Goal: Task Accomplishment & Management: Manage account settings

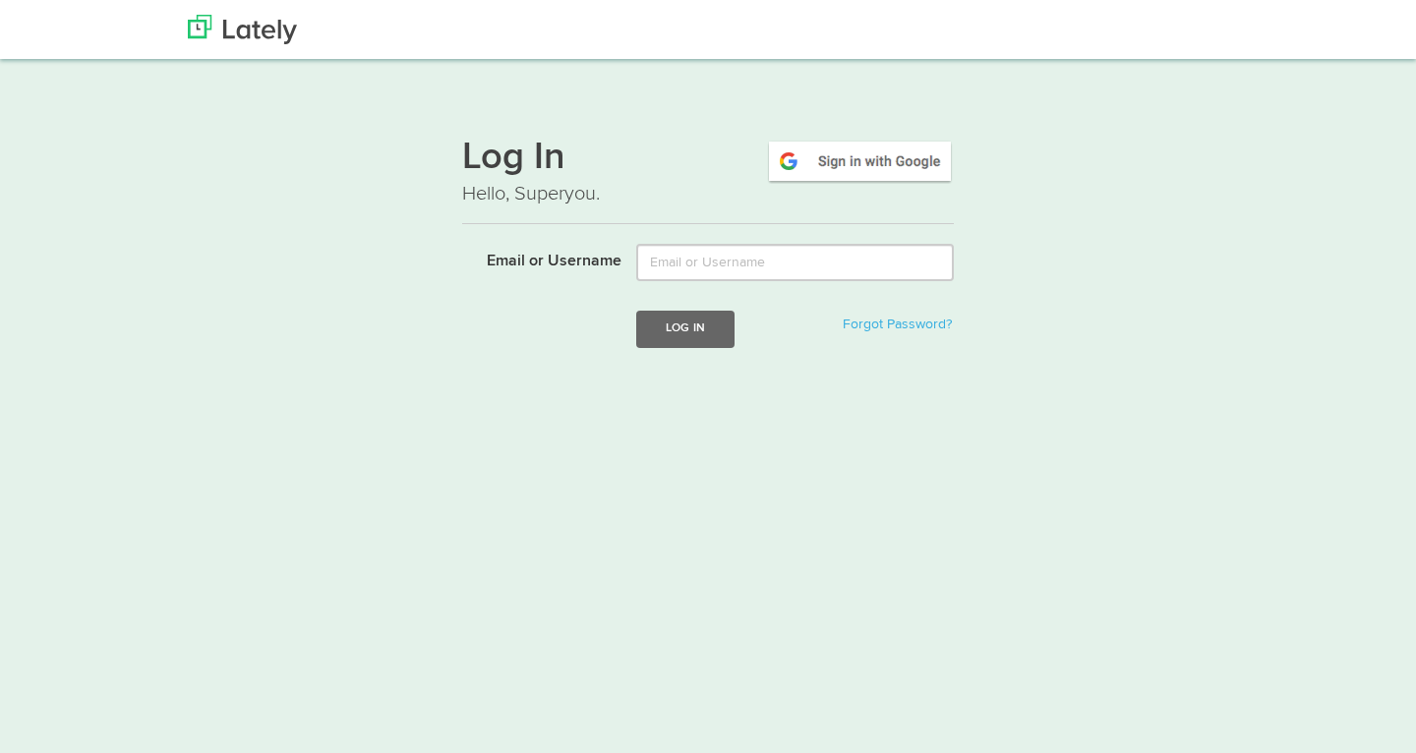
click at [897, 167] on img at bounding box center [860, 161] width 188 height 45
click at [884, 153] on img at bounding box center [860, 161] width 188 height 45
click at [878, 162] on img at bounding box center [860, 161] width 188 height 45
click at [843, 165] on img at bounding box center [860, 161] width 188 height 45
click at [693, 382] on div "Login failed" at bounding box center [692, 383] width 112 height 40
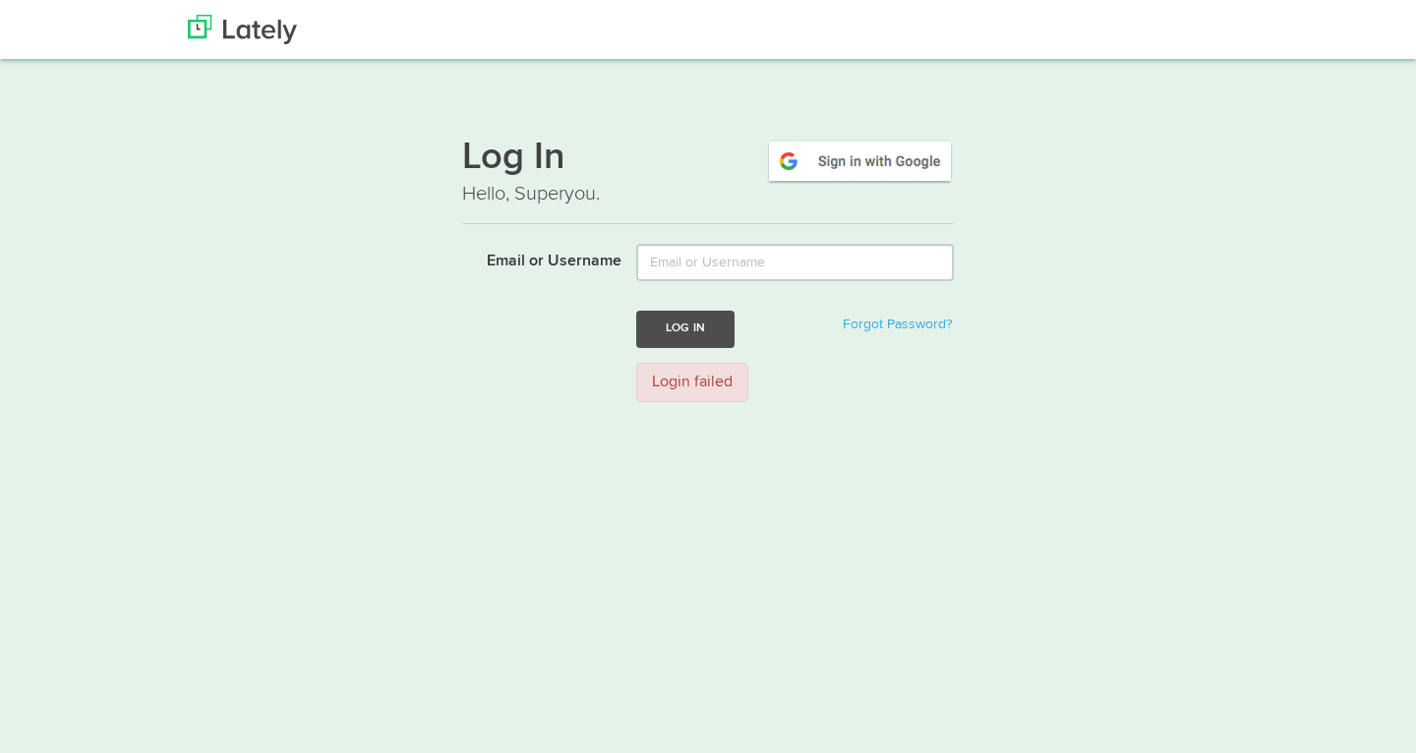
click at [688, 328] on button "Log In" at bounding box center [685, 329] width 98 height 36
type input "msanrie"
click at [670, 324] on button "Log In" at bounding box center [685, 329] width 98 height 36
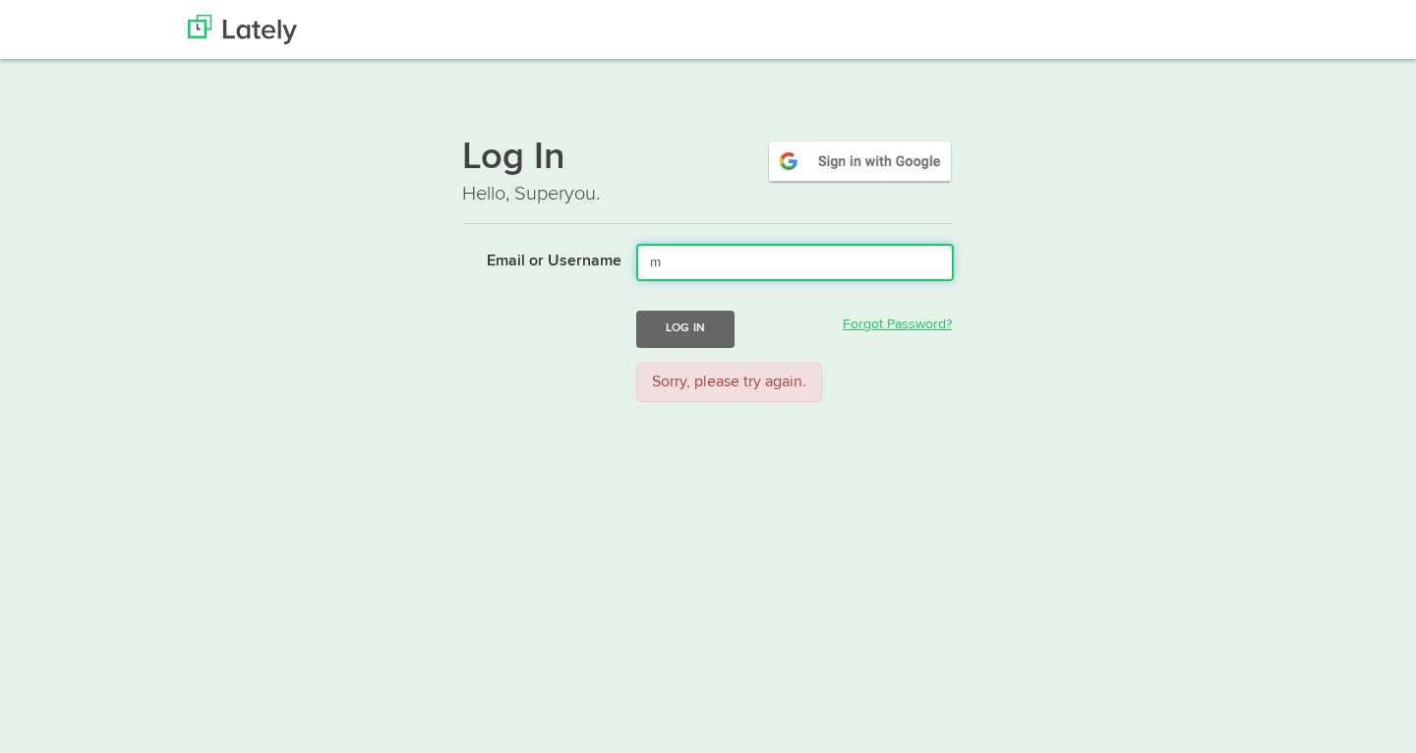
type input "m"
click at [921, 322] on link "Forgot Password?" at bounding box center [897, 325] width 109 height 14
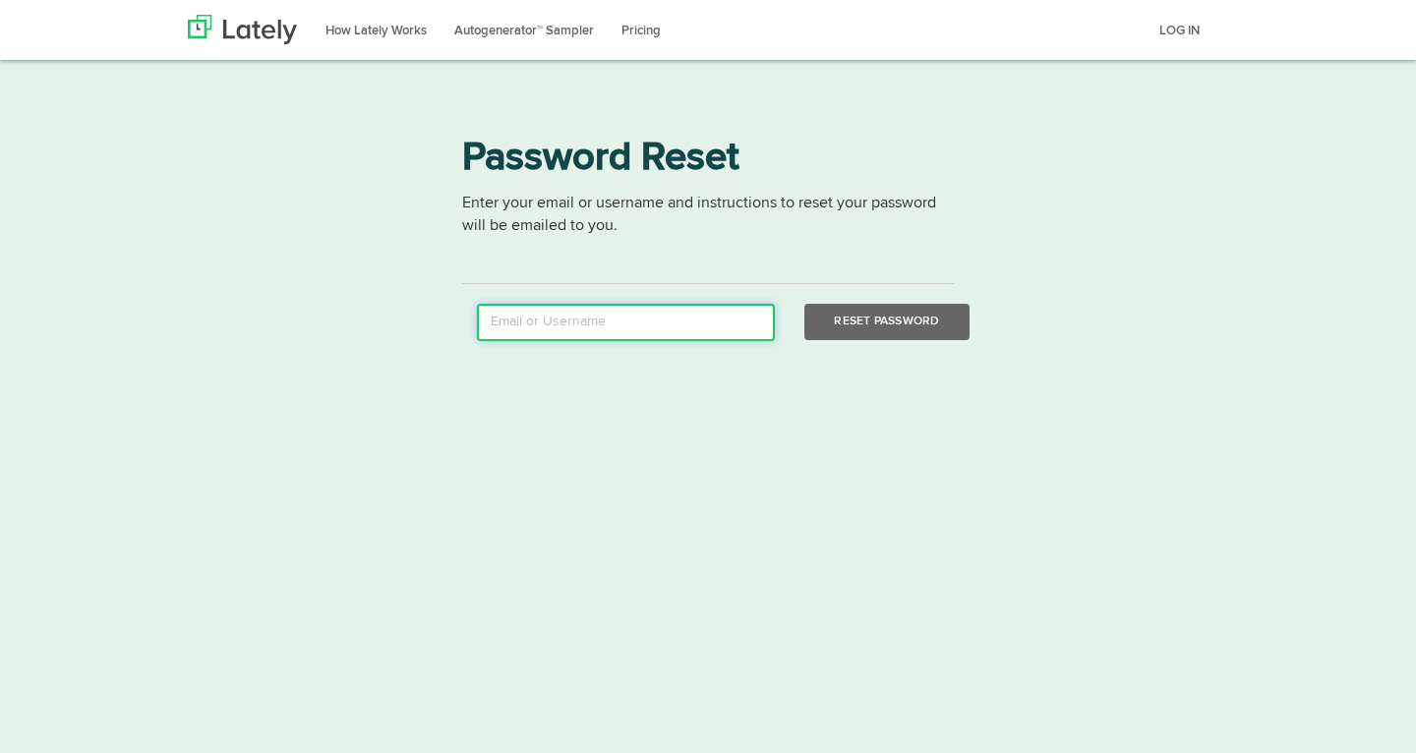
click at [678, 325] on input "email" at bounding box center [626, 322] width 298 height 37
type input "[EMAIL_ADDRESS][DOMAIN_NAME]"
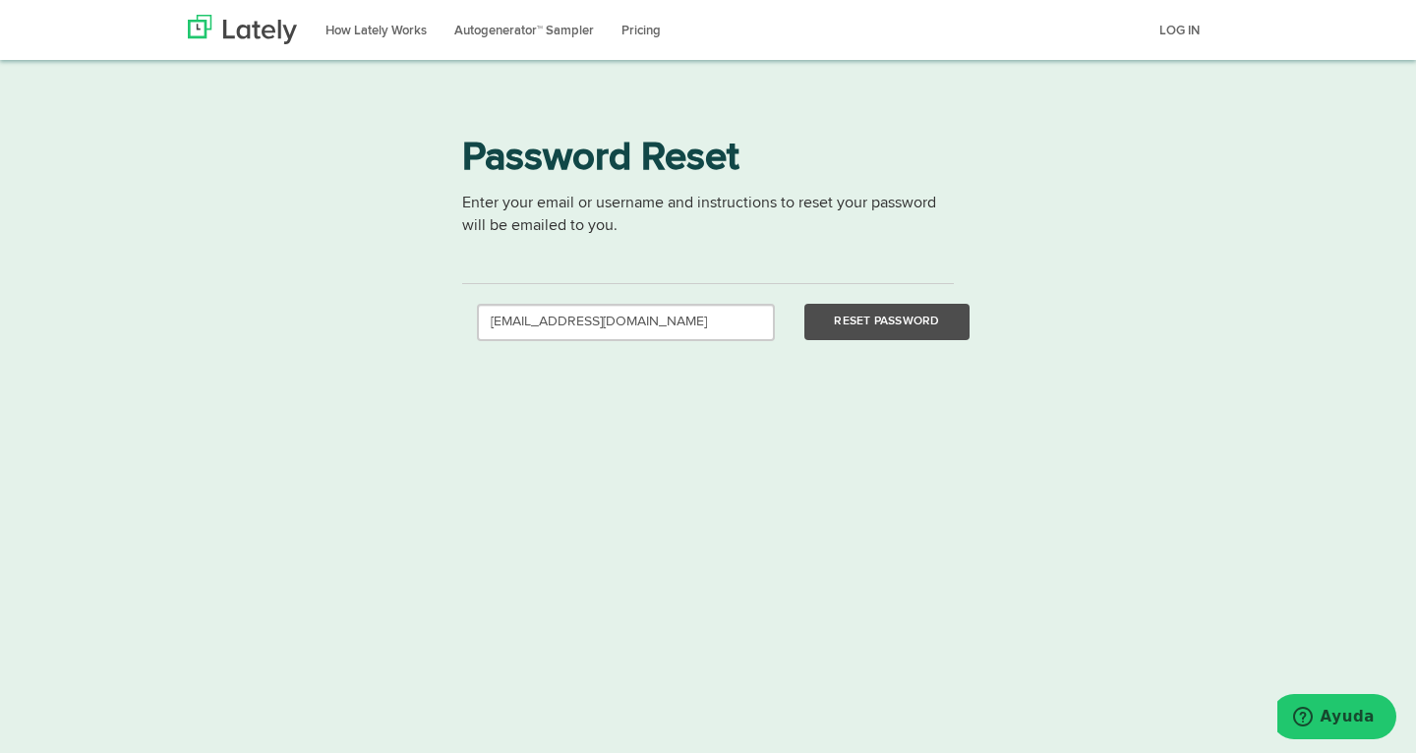
click at [863, 319] on button "Reset Password" at bounding box center [886, 322] width 164 height 36
